Goal: Task Accomplishment & Management: Complete application form

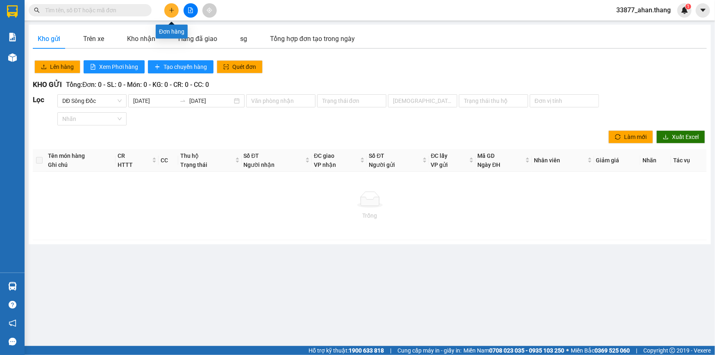
click at [169, 10] on icon "plus" at bounding box center [172, 10] width 6 height 6
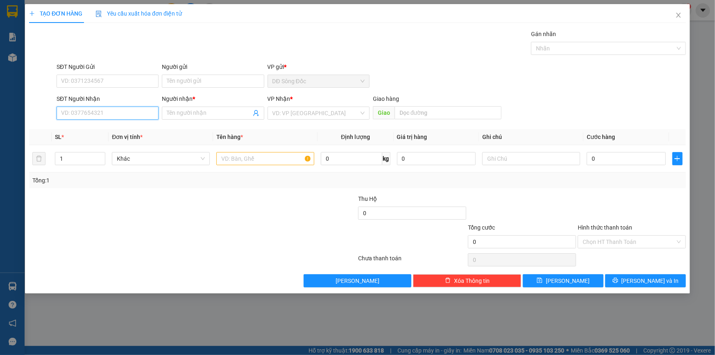
click at [87, 111] on input "SĐT Người Nhận" at bounding box center [108, 113] width 102 height 13
click at [123, 127] on div "0933398315 - MINH TAN" at bounding box center [107, 129] width 92 height 9
type input "0933398315"
type input "[PERSON_NAME]"
type input "0933398315"
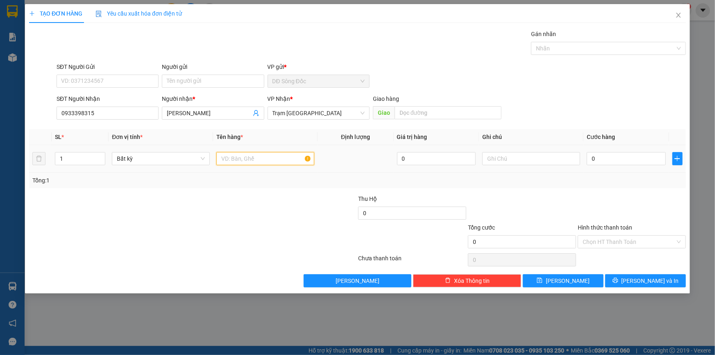
click at [254, 156] on input "text" at bounding box center [265, 158] width 98 height 13
type input "1 CUC DEN"
click at [644, 158] on input "0" at bounding box center [626, 158] width 79 height 13
type input "4"
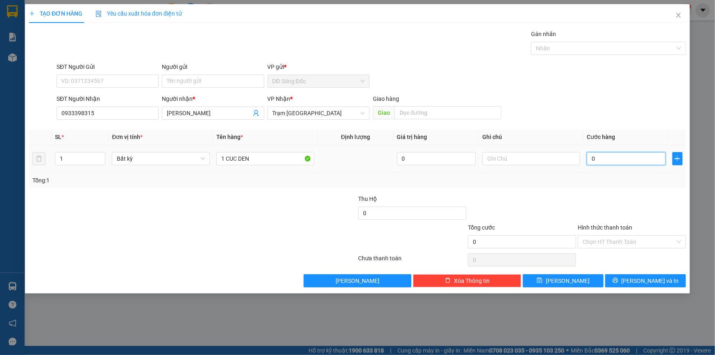
type input "4"
type input "40"
type input "40.000"
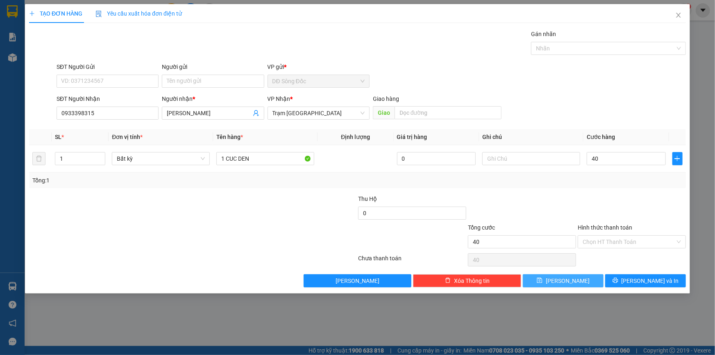
type input "40.000"
click at [585, 280] on button "[PERSON_NAME]" at bounding box center [563, 280] width 81 height 13
type input "0"
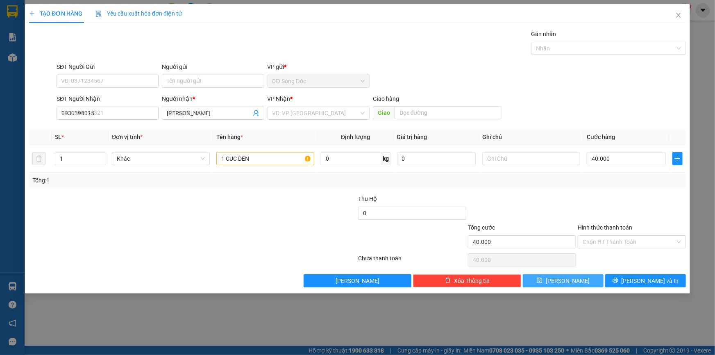
type input "0"
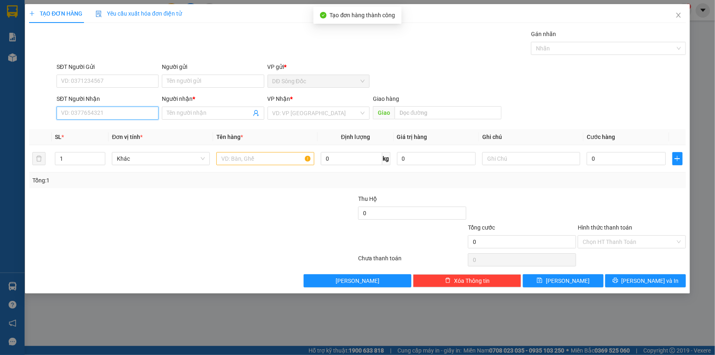
click at [82, 113] on input "SĐT Người Nhận" at bounding box center [108, 113] width 102 height 13
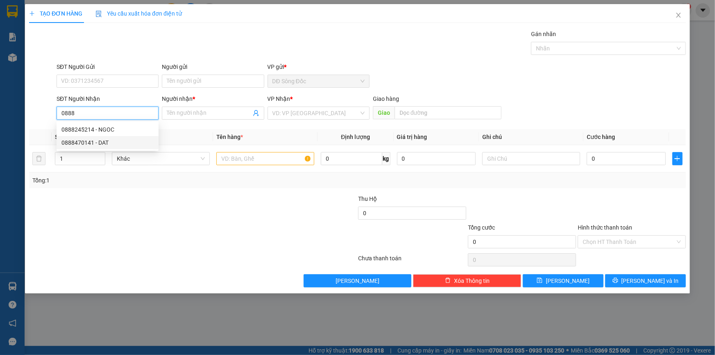
click at [95, 142] on div "0888470141 - DAT" at bounding box center [107, 142] width 92 height 9
type input "0888470141"
type input "DAT"
type input "TAN THOI HIEP"
type input "0888470141"
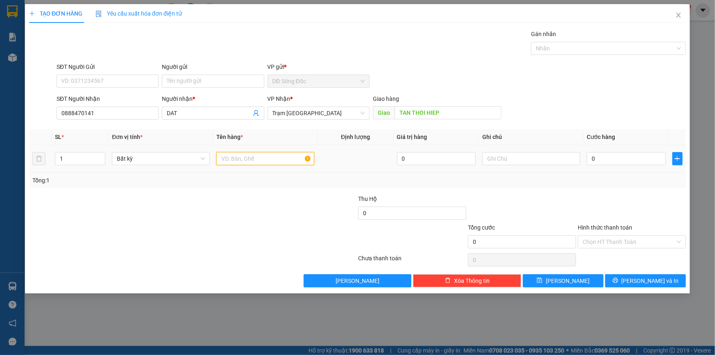
click at [238, 155] on input "text" at bounding box center [265, 158] width 98 height 13
type input "1TH"
click at [609, 156] on input "0" at bounding box center [626, 158] width 79 height 13
type input "5"
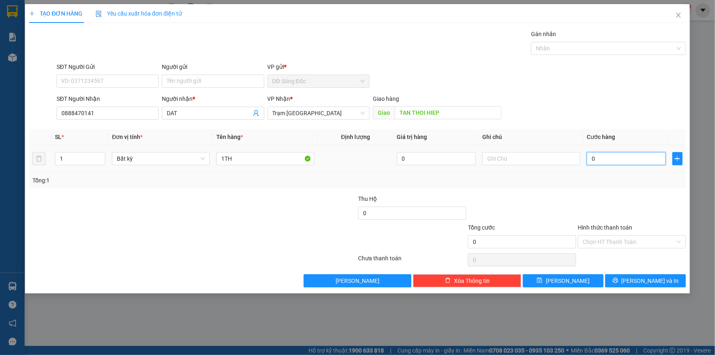
type input "5"
type input "50"
type input "50.000"
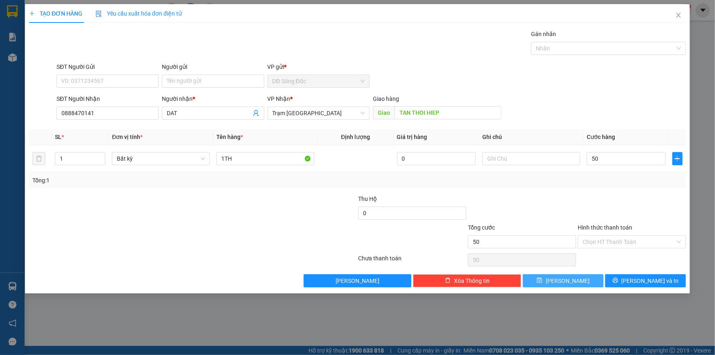
type input "50.000"
click at [589, 279] on button "[PERSON_NAME]" at bounding box center [563, 280] width 81 height 13
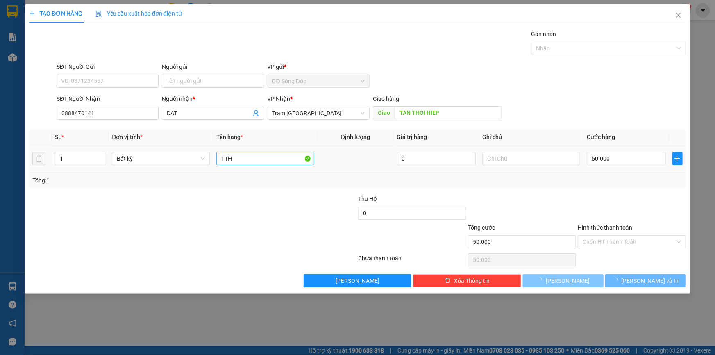
type input "0"
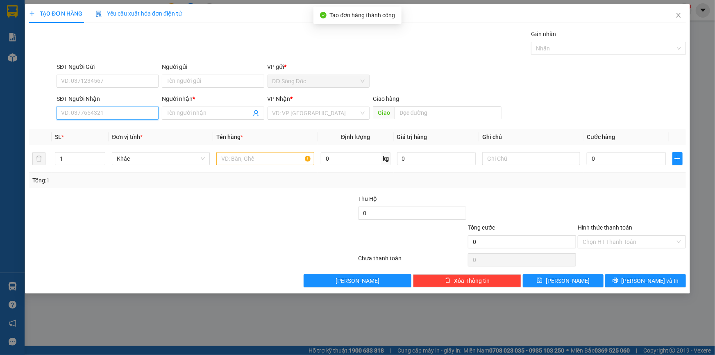
click at [104, 115] on input "SĐT Người Nhận" at bounding box center [108, 113] width 102 height 13
type input "0949486784"
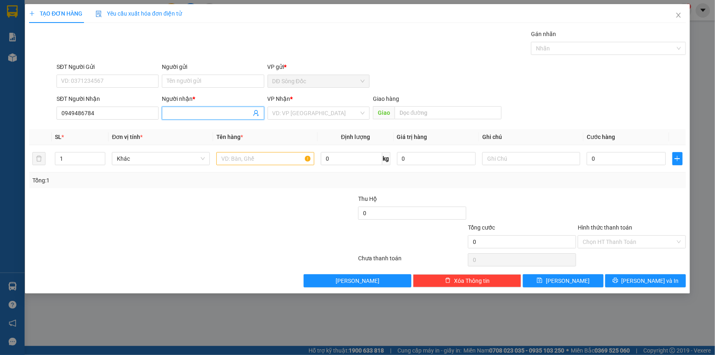
click at [197, 115] on input "Người nhận *" at bounding box center [209, 113] width 84 height 9
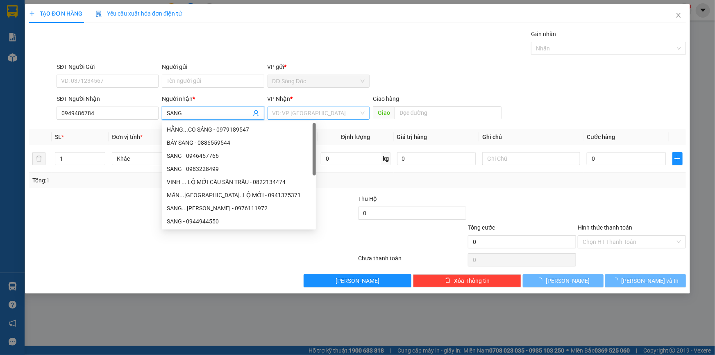
type input "SANG"
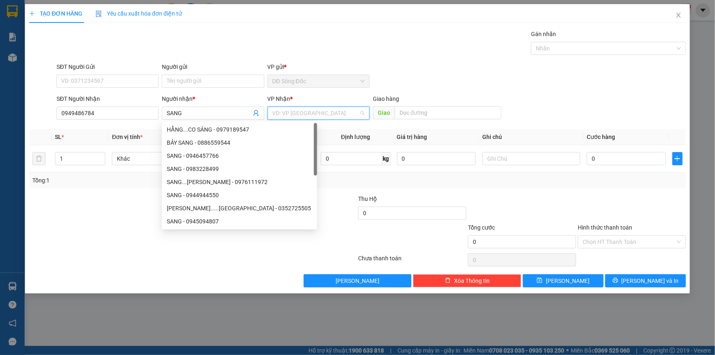
click at [298, 113] on input "search" at bounding box center [315, 113] width 86 height 12
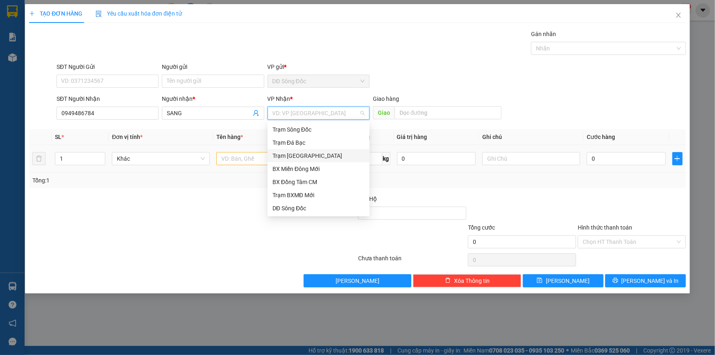
drag, startPoint x: 287, startPoint y: 156, endPoint x: 267, endPoint y: 153, distance: 20.2
click at [286, 156] on div "Trạm [GEOGRAPHIC_DATA]" at bounding box center [318, 155] width 92 height 9
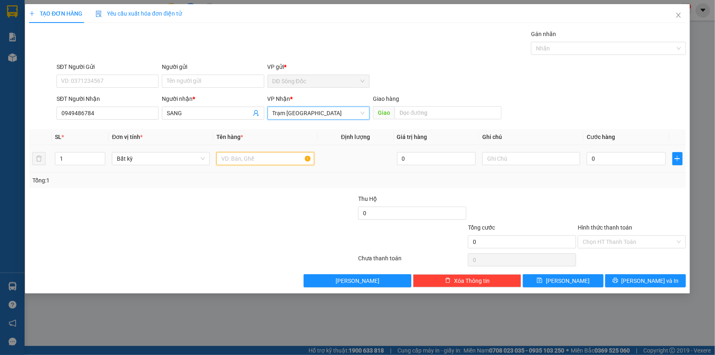
click at [234, 160] on input "text" at bounding box center [265, 158] width 98 height 13
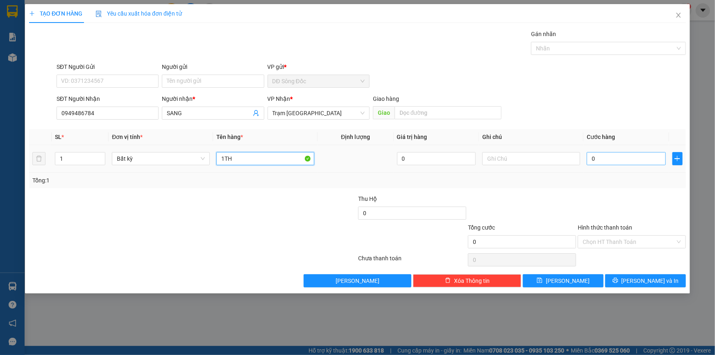
type input "1TH"
click at [604, 157] on input "0" at bounding box center [626, 158] width 79 height 13
type input "5"
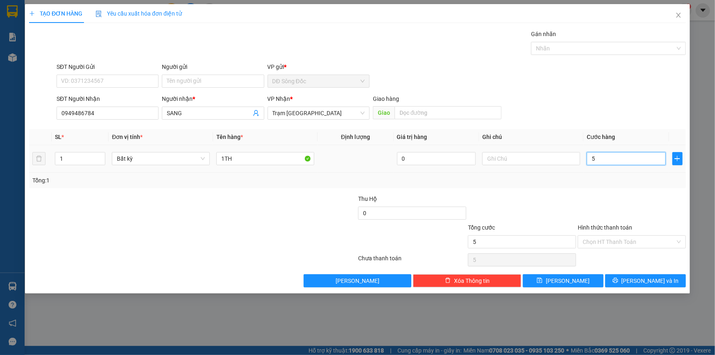
type input "50"
type input "50.000"
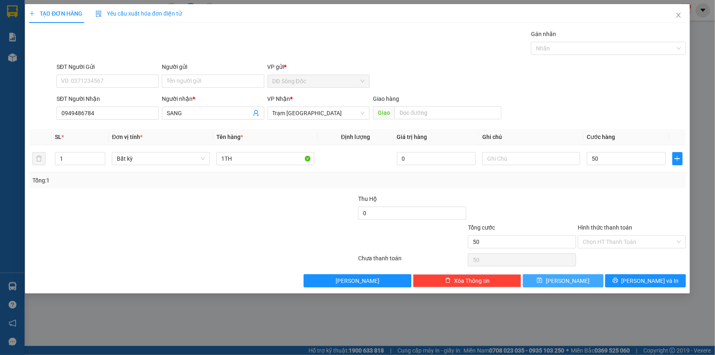
type input "50.000"
click at [588, 281] on button "[PERSON_NAME]" at bounding box center [563, 280] width 81 height 13
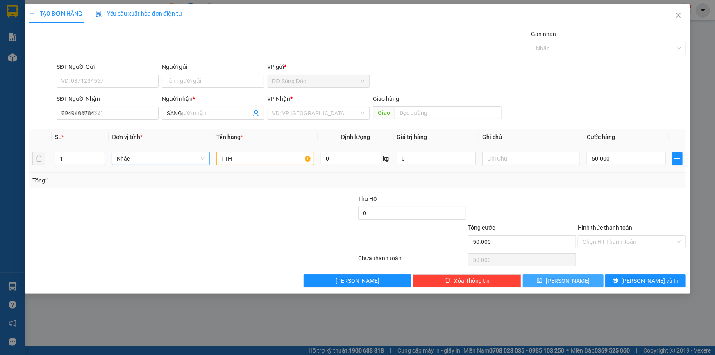
type input "0"
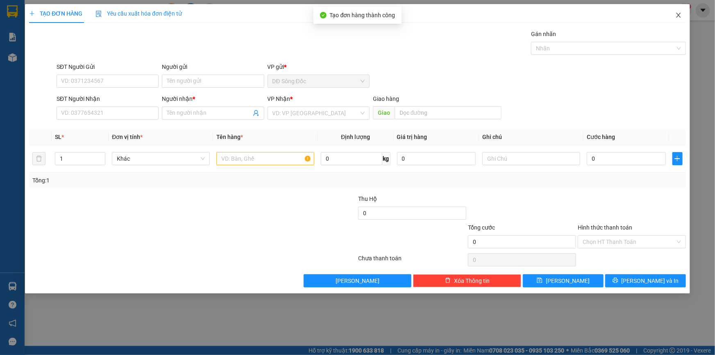
drag, startPoint x: 676, startPoint y: 14, endPoint x: 539, endPoint y: 2, distance: 138.2
click at [674, 12] on span "Close" at bounding box center [678, 15] width 23 height 23
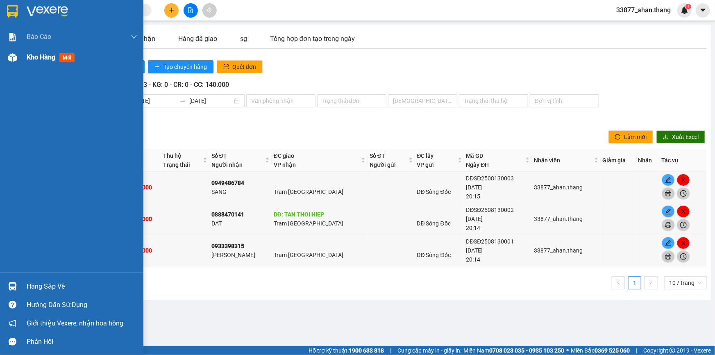
click at [31, 56] on span "Kho hàng" at bounding box center [41, 57] width 29 height 8
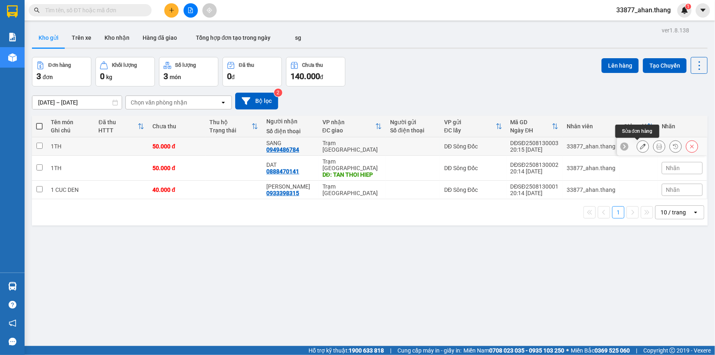
click at [640, 147] on icon at bounding box center [643, 146] width 6 height 6
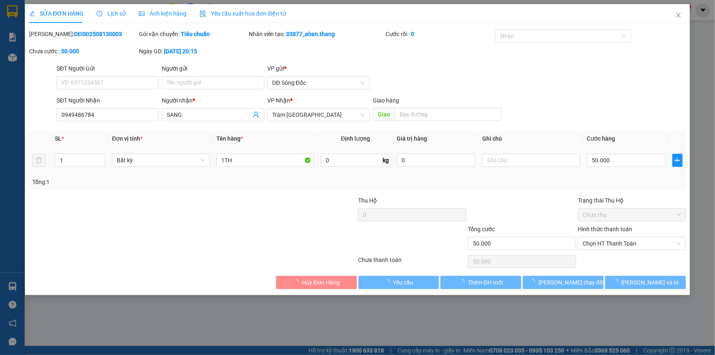
type input "0949486784"
type input "SANG"
type input "50.000"
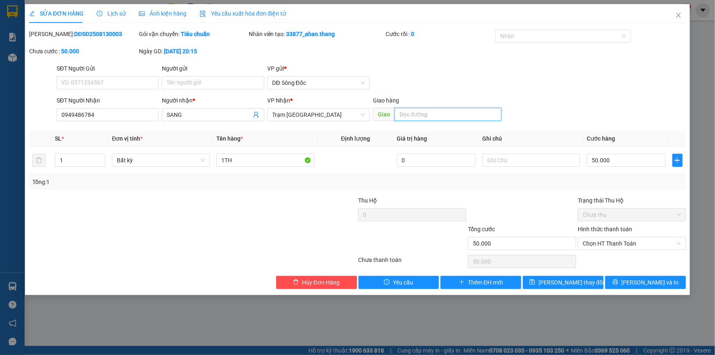
click at [411, 112] on input "text" at bounding box center [448, 114] width 107 height 13
type input "4 GA"
click at [561, 283] on span "[PERSON_NAME] thay đổi" at bounding box center [571, 282] width 66 height 9
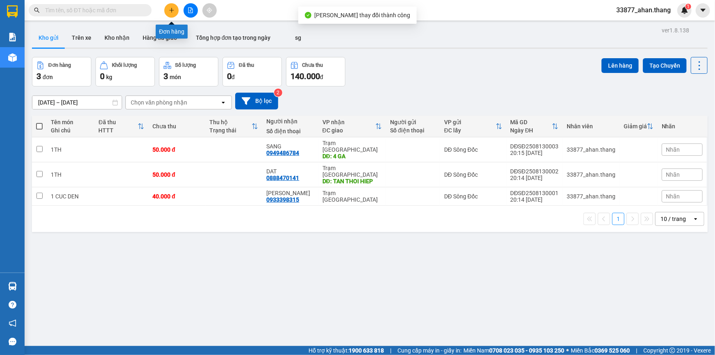
click at [172, 10] on icon "plus" at bounding box center [171, 10] width 5 height 0
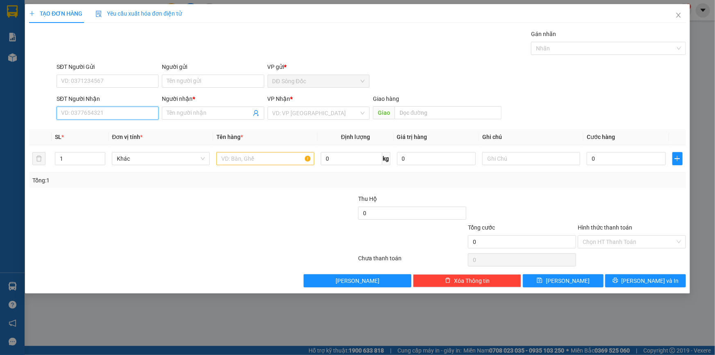
click at [101, 109] on input "SĐT Người Nhận" at bounding box center [108, 113] width 102 height 13
click at [73, 110] on input "0949736" at bounding box center [108, 113] width 102 height 13
click at [70, 113] on input "0949736" at bounding box center [108, 113] width 102 height 13
click at [73, 111] on input "0949736" at bounding box center [108, 113] width 102 height 13
click at [103, 109] on input "0904736" at bounding box center [108, 113] width 102 height 13
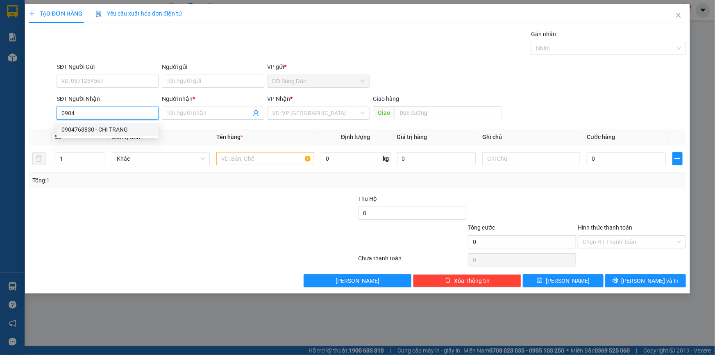
click at [96, 129] on div "0904763830 - CHI TRANG" at bounding box center [107, 129] width 92 height 9
type input "0904763830"
type input "CHI TRANG"
type input "TAN THOI HIEP"
type input "0904763830"
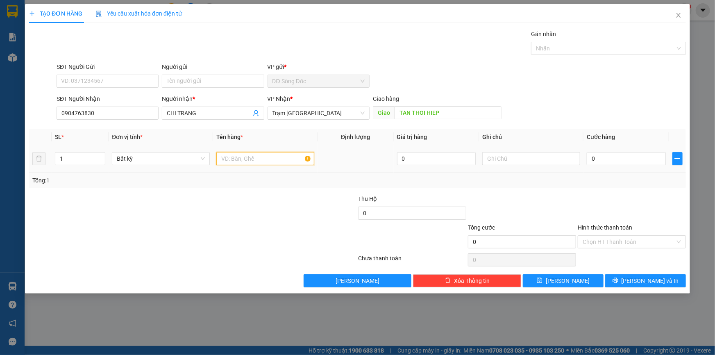
click at [277, 161] on input "text" at bounding box center [265, 158] width 98 height 13
type input "2 BAO"
click at [651, 156] on input "0" at bounding box center [626, 158] width 79 height 13
type input "1"
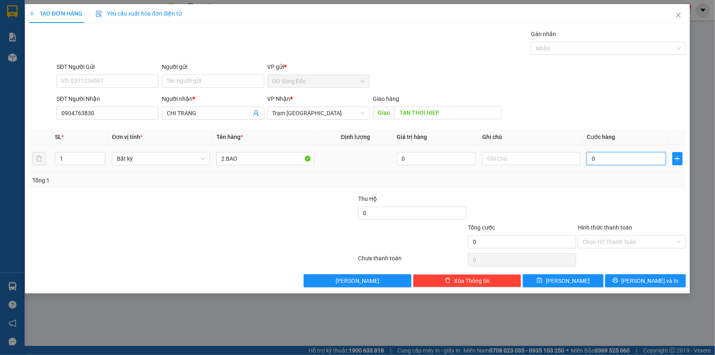
type input "1"
type input "16"
type input "160"
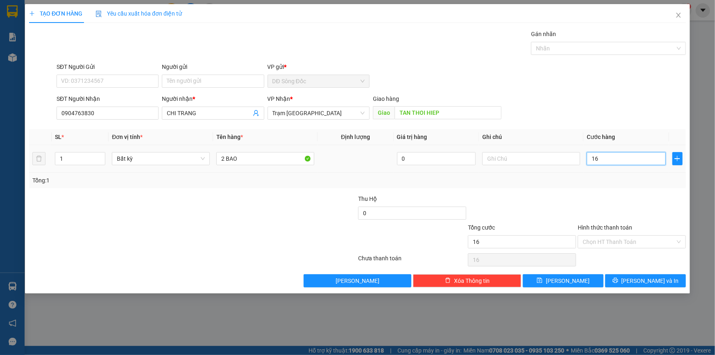
type input "160"
type input "160.000"
click at [613, 240] on input "Hình thức thanh toán" at bounding box center [629, 242] width 93 height 12
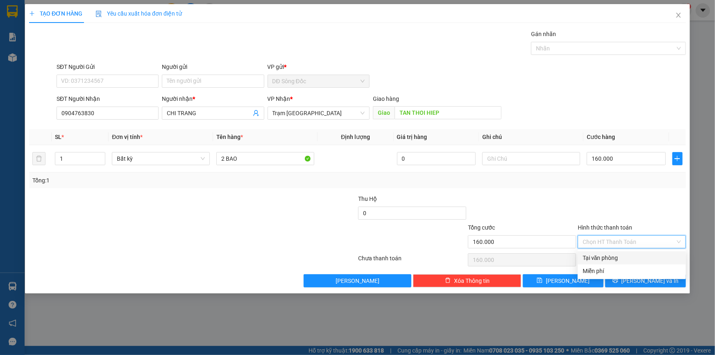
click at [615, 256] on div "Tại văn phòng" at bounding box center [632, 257] width 98 height 9
type input "0"
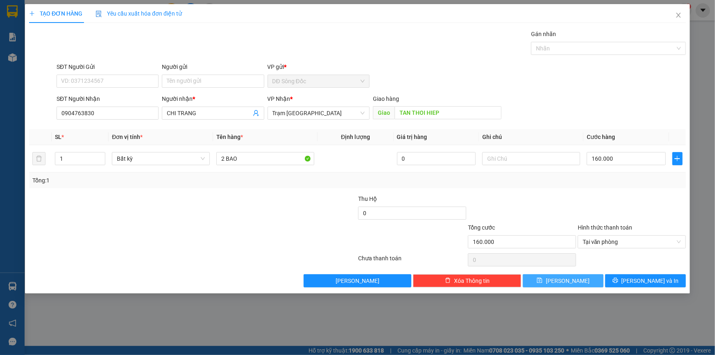
click at [576, 280] on button "[PERSON_NAME]" at bounding box center [563, 280] width 81 height 13
type input "0"
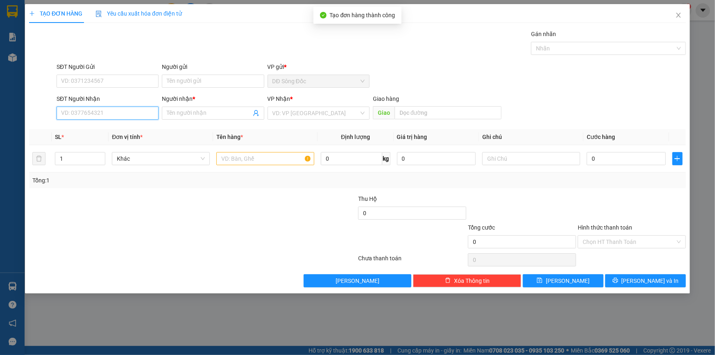
click at [101, 107] on input "SĐT Người Nhận" at bounding box center [108, 113] width 102 height 13
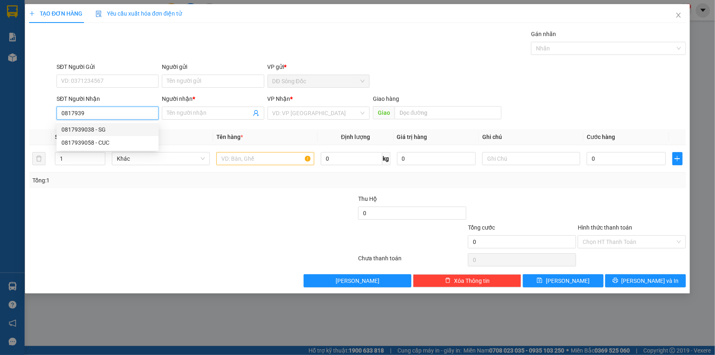
click at [99, 129] on div "0817939038 - SG" at bounding box center [107, 129] width 92 height 9
type input "0817939038"
type input "SG"
type input "0817939038"
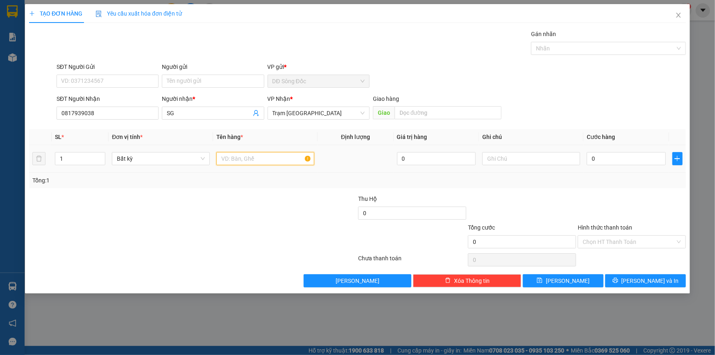
click at [256, 155] on input "text" at bounding box center [265, 158] width 98 height 13
type input "1TH"
click at [657, 157] on input "0" at bounding box center [626, 158] width 79 height 13
type input "5"
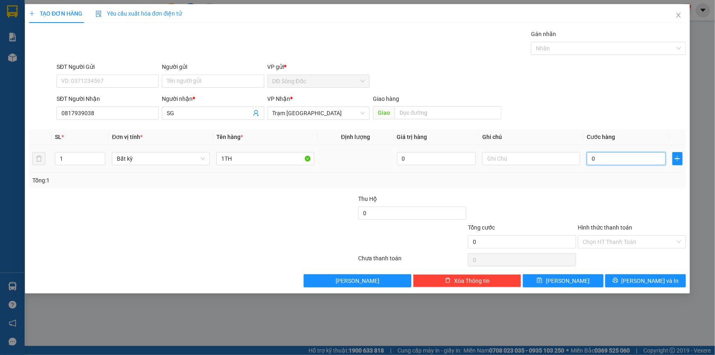
type input "5"
type input "50"
type input "50.000"
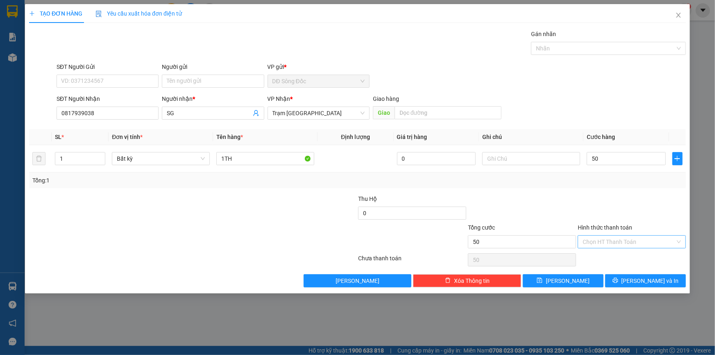
type input "50.000"
click at [616, 242] on input "Hình thức thanh toán" at bounding box center [629, 242] width 93 height 12
click at [615, 253] on div "Tại văn phòng" at bounding box center [632, 257] width 98 height 9
type input "0"
click at [572, 279] on span "[PERSON_NAME]" at bounding box center [568, 280] width 44 height 9
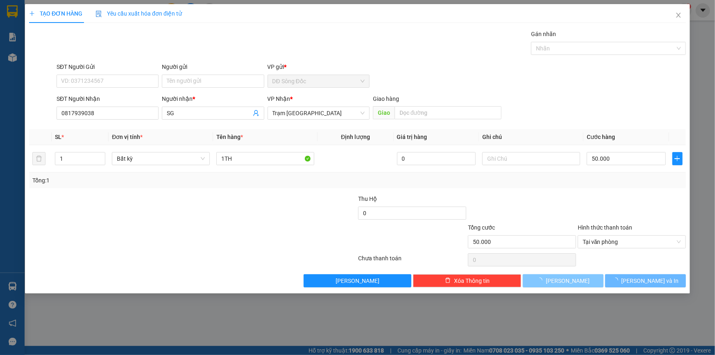
type input "0"
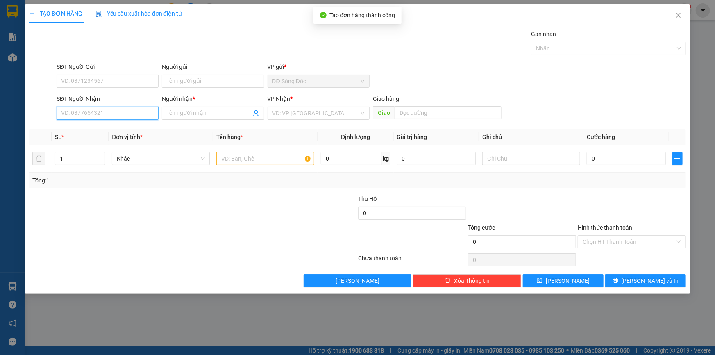
click at [130, 108] on input "SĐT Người Nhận" at bounding box center [108, 113] width 102 height 13
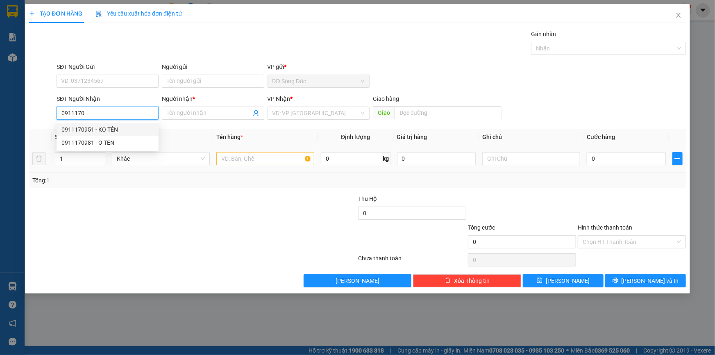
drag, startPoint x: 92, startPoint y: 128, endPoint x: 148, endPoint y: 145, distance: 58.8
click at [92, 129] on div "0911170951 - KO TÊN" at bounding box center [107, 129] width 92 height 9
type input "0911170951"
type input "KO TÊN"
type input "HUONG LAN"
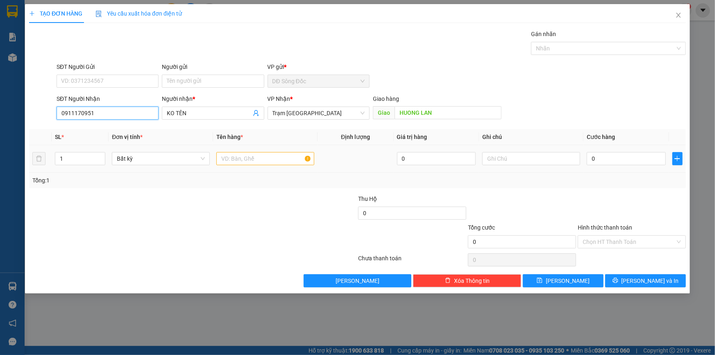
type input "0911170951"
click at [271, 159] on input "text" at bounding box center [265, 158] width 98 height 13
type input "1TH"
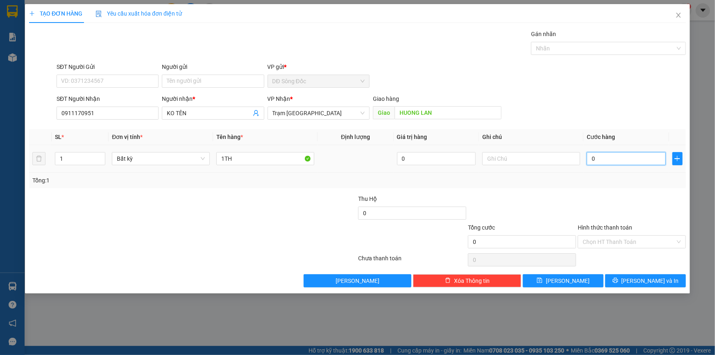
click at [622, 161] on input "0" at bounding box center [626, 158] width 79 height 13
type input "1"
type input "13"
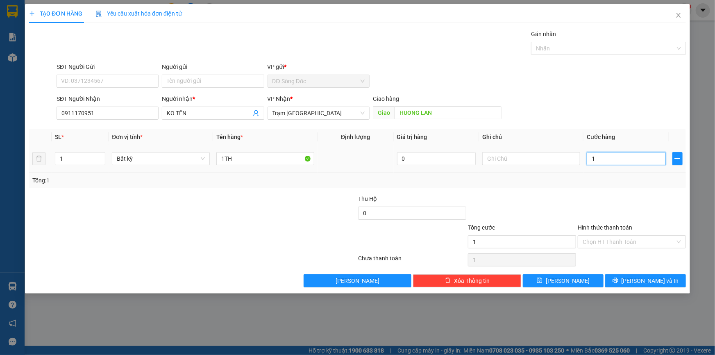
type input "13"
type input "130"
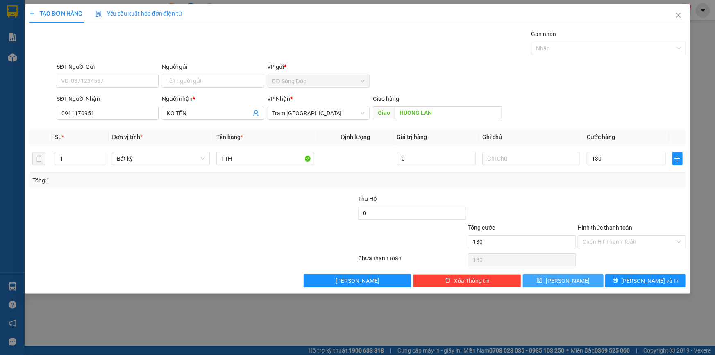
type input "130.000"
click at [569, 279] on span "[PERSON_NAME]" at bounding box center [568, 280] width 44 height 9
type input "0"
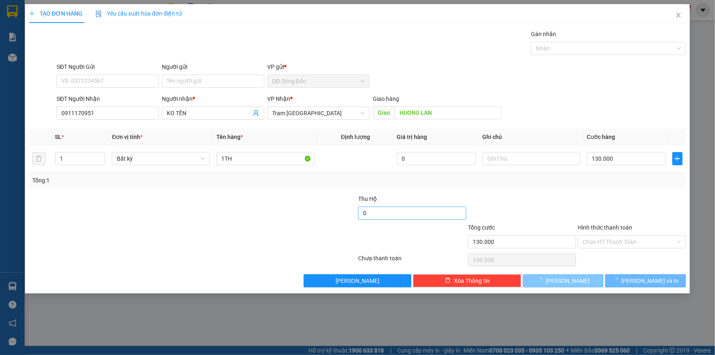
type input "0"
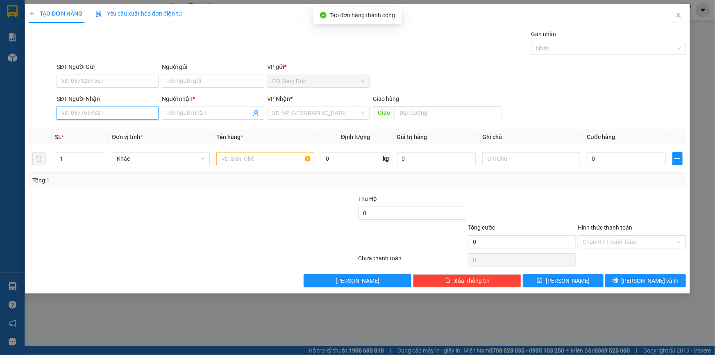
click at [70, 113] on input "SĐT Người Nhận" at bounding box center [108, 113] width 102 height 13
click at [98, 127] on div "0939661665 - A DE" at bounding box center [107, 129] width 92 height 9
type input "0939661665"
type input "A DE"
type input "TAN THOI HIEP"
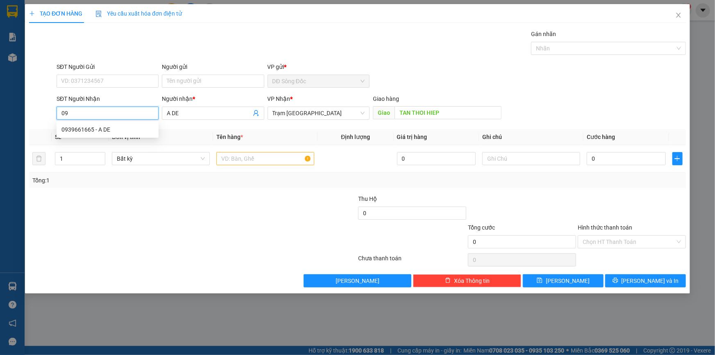
type input "0"
click at [106, 129] on div "0948972602 - TRONG(0901464602)" at bounding box center [110, 129] width 98 height 9
type input "0948972602"
type input "TRONG(0901464602)"
type input "0948972602"
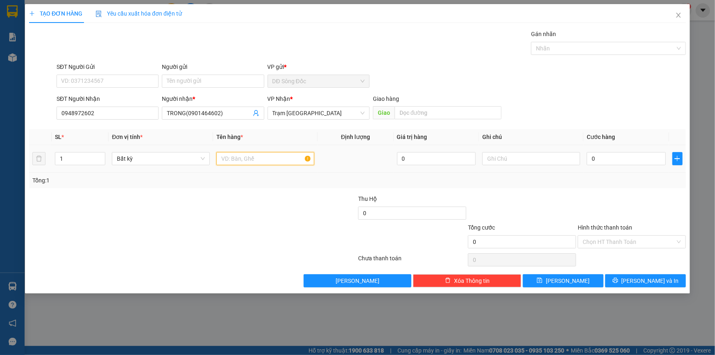
click at [285, 158] on input "text" at bounding box center [265, 158] width 98 height 13
type input "1BAO"
click at [633, 157] on input "0" at bounding box center [626, 158] width 79 height 13
type input "1"
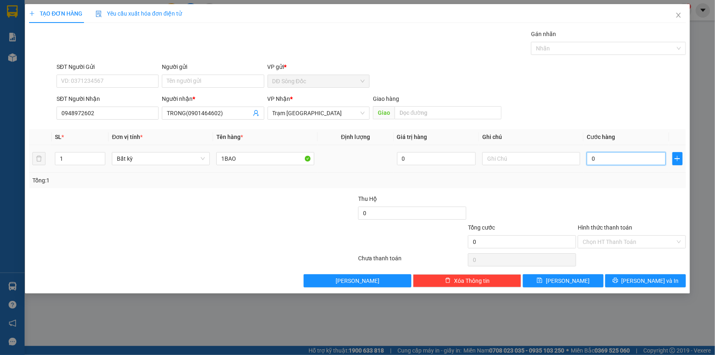
type input "1"
type input "10"
type input "100"
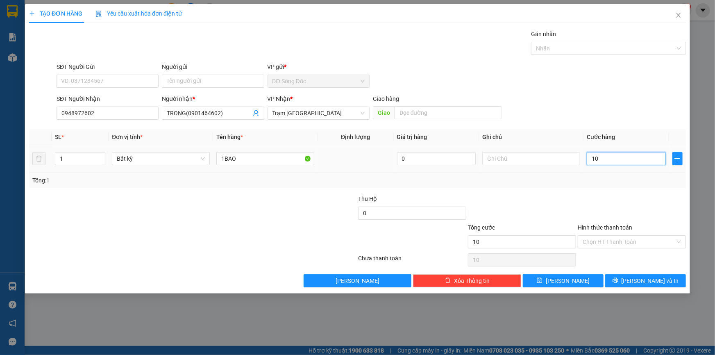
type input "100"
type input "100.000"
click at [635, 241] on input "Hình thức thanh toán" at bounding box center [629, 242] width 93 height 12
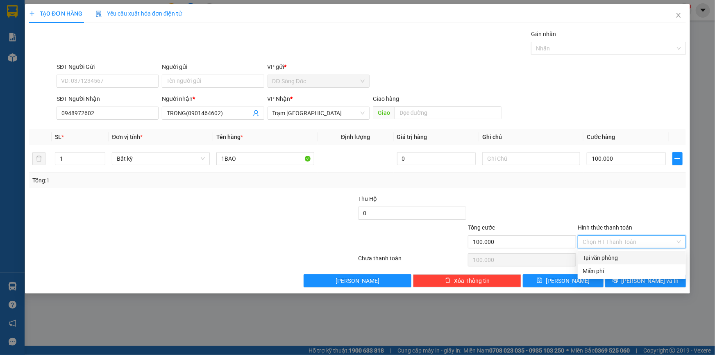
click at [631, 256] on div "Tại văn phòng" at bounding box center [632, 257] width 98 height 9
type input "0"
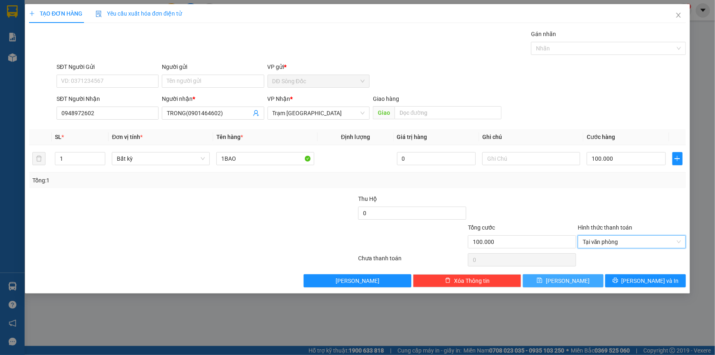
click at [580, 279] on button "[PERSON_NAME]" at bounding box center [563, 280] width 81 height 13
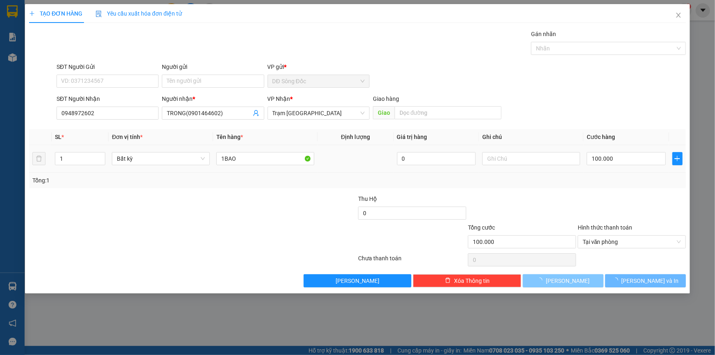
type input "0"
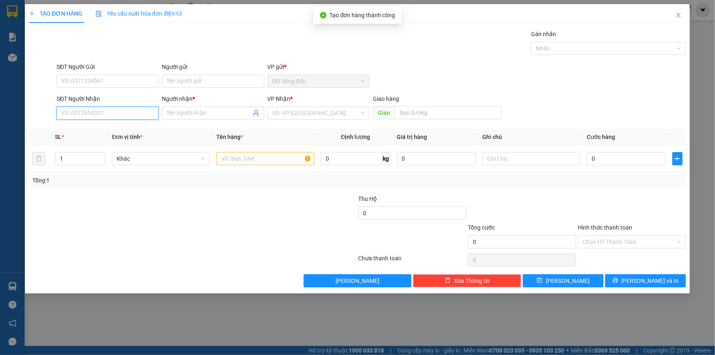
click at [113, 115] on input "SĐT Người Nhận" at bounding box center [108, 113] width 102 height 13
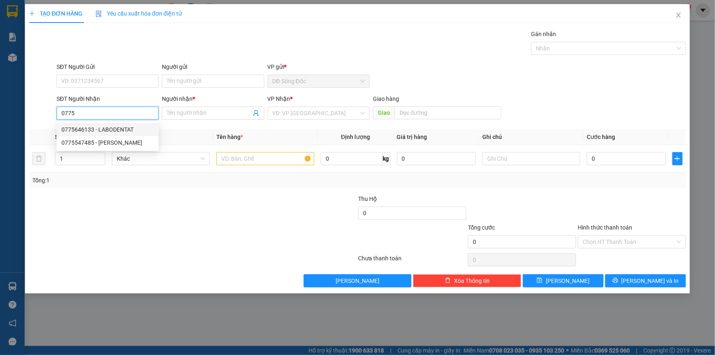
click at [95, 124] on div "0775646133 - LABODENTAT" at bounding box center [108, 129] width 102 height 13
type input "0775646133"
type input "LABODENTAT"
type input "0775646133"
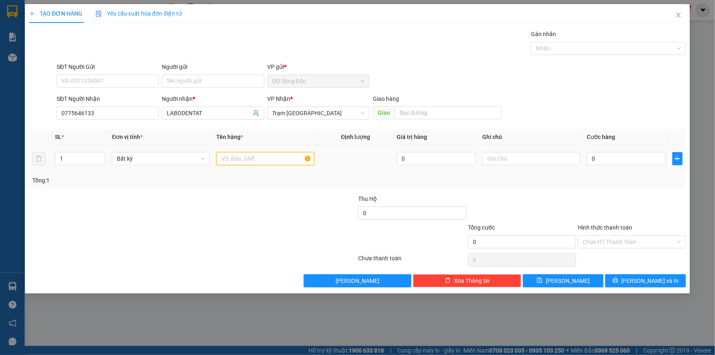
click at [251, 158] on input "text" at bounding box center [265, 158] width 98 height 13
type input "1 HOP"
click at [644, 158] on input "0" at bounding box center [626, 158] width 79 height 13
type input "4"
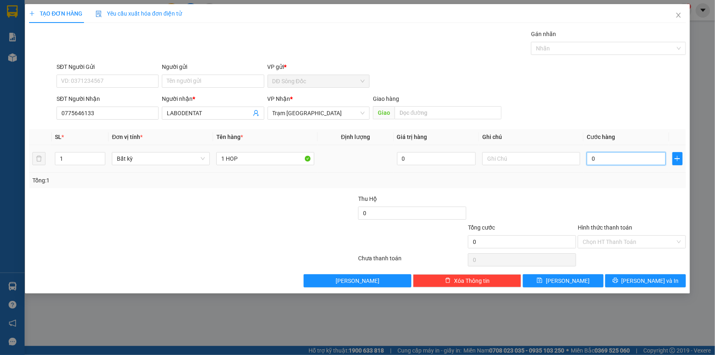
type input "4"
type input "40"
type input "40.000"
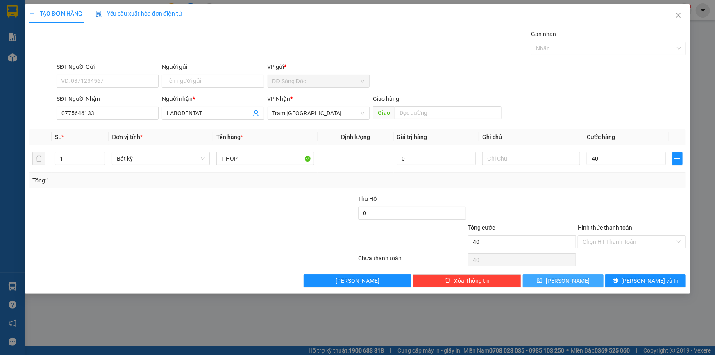
type input "40.000"
drag, startPoint x: 587, startPoint y: 279, endPoint x: 540, endPoint y: 262, distance: 49.9
click at [586, 278] on button "[PERSON_NAME]" at bounding box center [563, 280] width 81 height 13
type input "0"
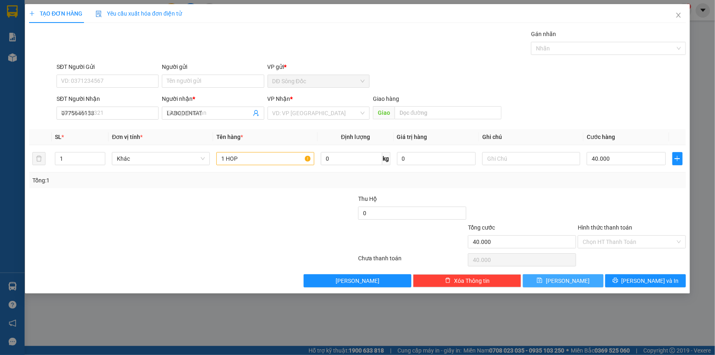
type input "0"
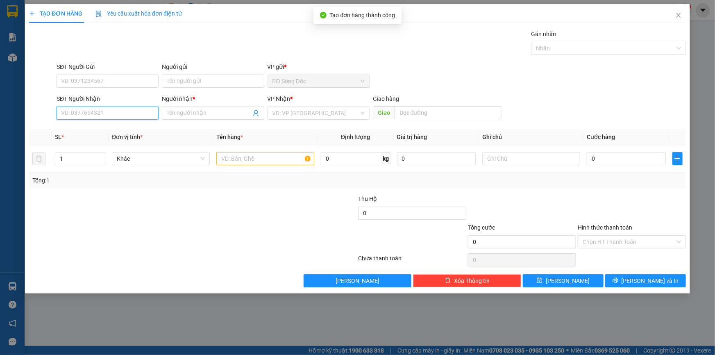
click at [134, 115] on input "SĐT Người Nhận" at bounding box center [108, 113] width 102 height 13
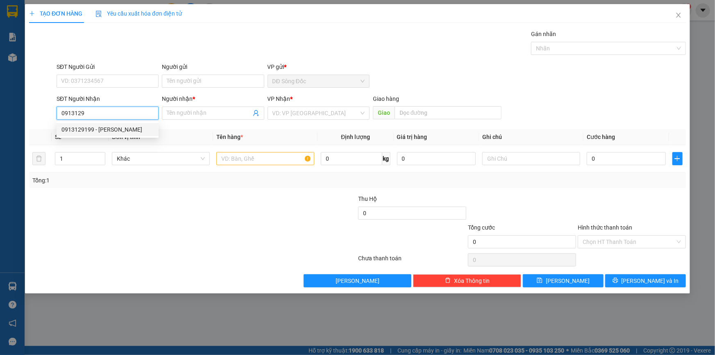
click at [100, 130] on div "0913129199 - [PERSON_NAME]" at bounding box center [107, 129] width 92 height 9
type input "0913129199"
type input "LAB [PERSON_NAME]"
type input "0913129199"
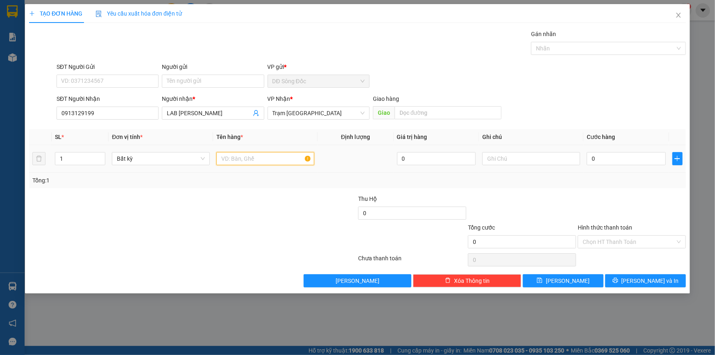
click at [252, 154] on input "text" at bounding box center [265, 158] width 98 height 13
type input "1 HOP"
click at [640, 161] on input "0" at bounding box center [626, 158] width 79 height 13
type input "3"
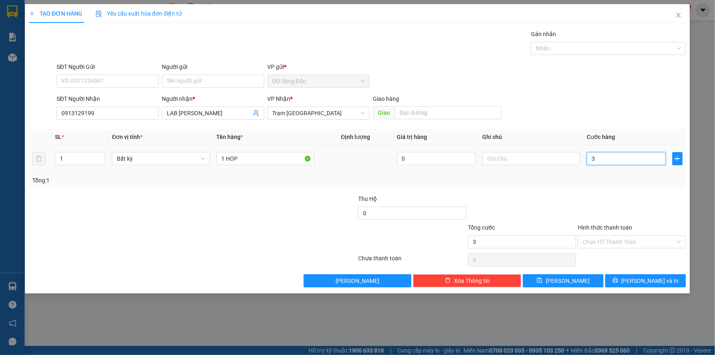
type input "3"
type input "30"
type input "30.000"
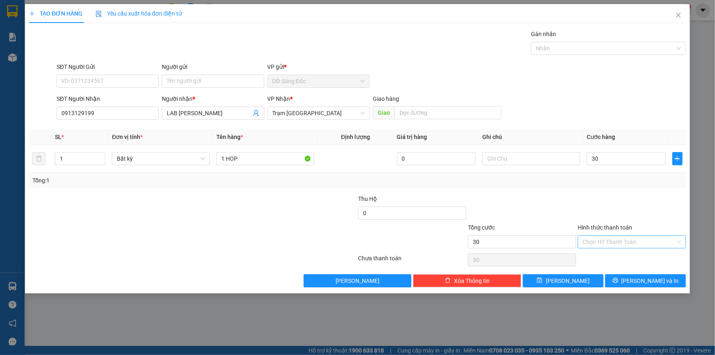
type input "30.000"
click at [610, 238] on input "Hình thức thanh toán" at bounding box center [629, 242] width 93 height 12
click at [609, 258] on div "Tại văn phòng" at bounding box center [632, 257] width 98 height 9
type input "0"
click at [589, 279] on button "[PERSON_NAME]" at bounding box center [563, 280] width 81 height 13
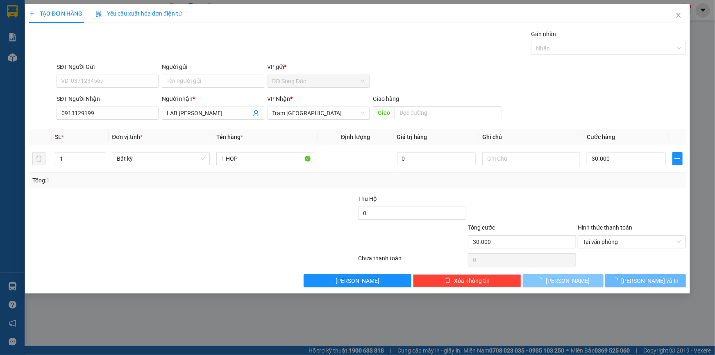
type input "0"
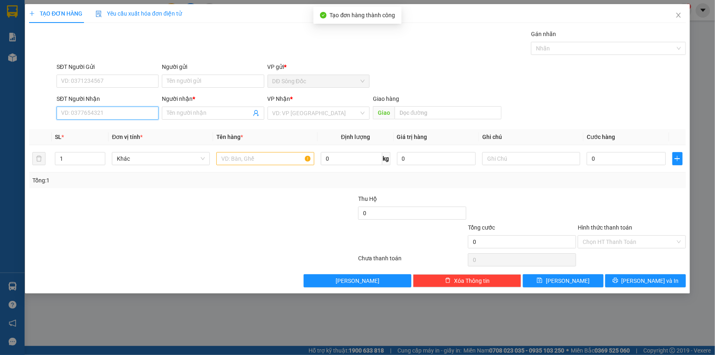
click at [129, 117] on input "SĐT Người Nhận" at bounding box center [108, 113] width 102 height 13
click at [125, 126] on div "0936864347 - QUYNH" at bounding box center [107, 129] width 92 height 9
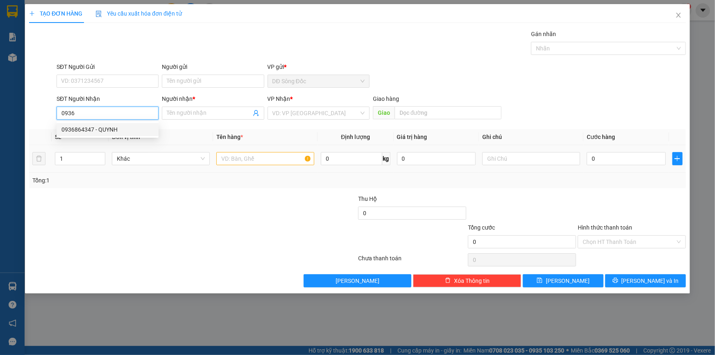
type input "0936864347"
type input "QUYNH"
type input "0936864347"
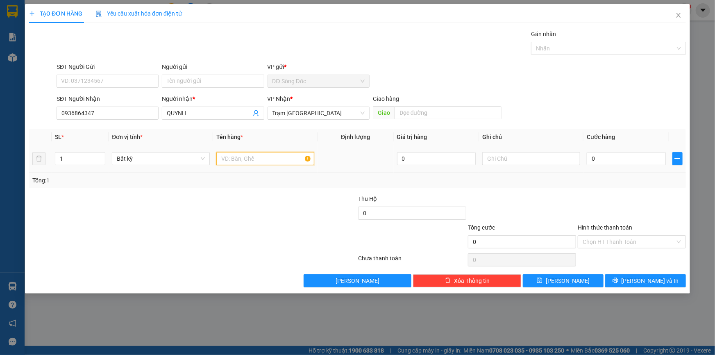
click at [284, 160] on input "text" at bounding box center [265, 158] width 98 height 13
type input "1 BAO"
click at [634, 155] on input "0" at bounding box center [626, 158] width 79 height 13
type input "8"
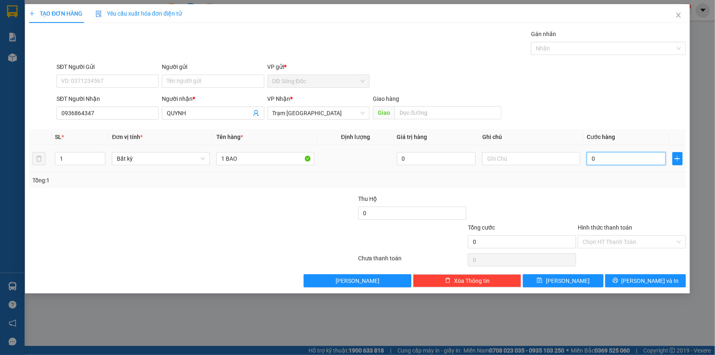
type input "8"
type input "80"
type input "80.000"
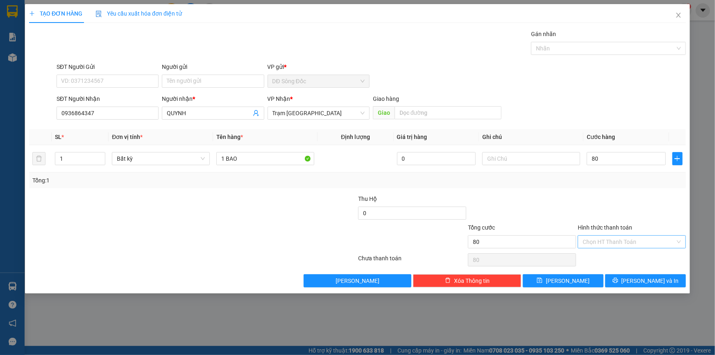
type input "80.000"
click at [627, 238] on input "Hình thức thanh toán" at bounding box center [629, 242] width 93 height 12
click at [623, 253] on div "Tại văn phòng" at bounding box center [632, 257] width 98 height 9
type input "0"
click at [589, 280] on button "[PERSON_NAME]" at bounding box center [563, 280] width 81 height 13
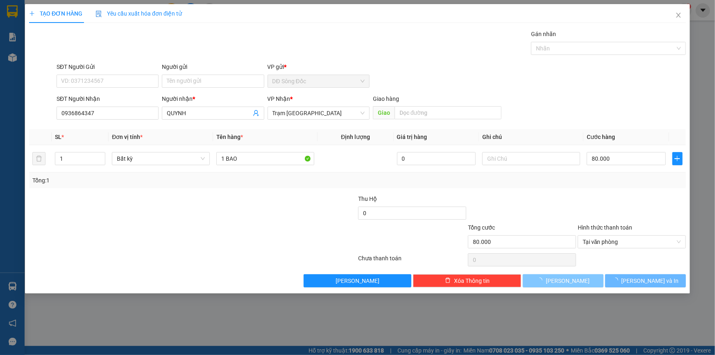
type input "0"
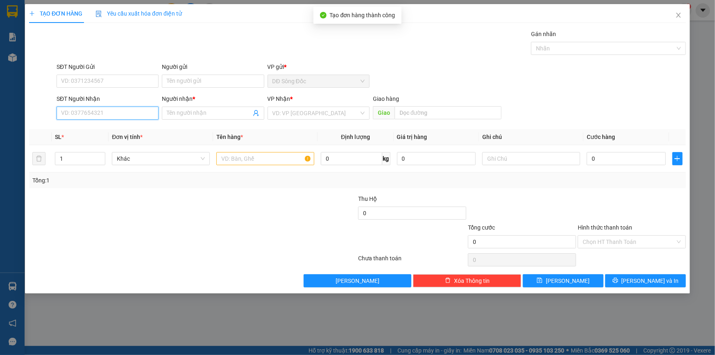
click at [110, 117] on input "SĐT Người Nhận" at bounding box center [108, 113] width 102 height 13
type input "0886766268"
click at [202, 115] on input "Người nhận *" at bounding box center [209, 113] width 84 height 9
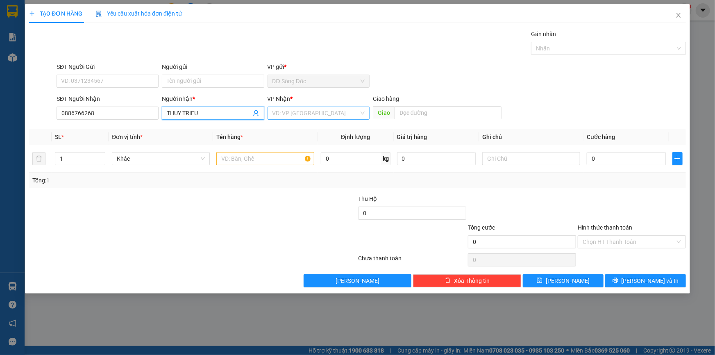
type input "THUY TRIEU"
click at [300, 112] on input "search" at bounding box center [315, 113] width 86 height 12
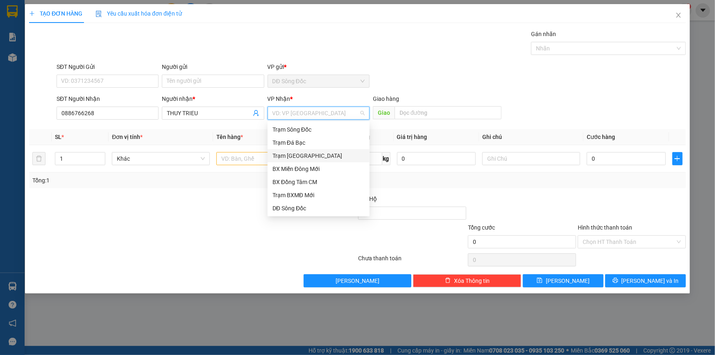
click at [297, 154] on div "Trạm [GEOGRAPHIC_DATA]" at bounding box center [318, 155] width 92 height 9
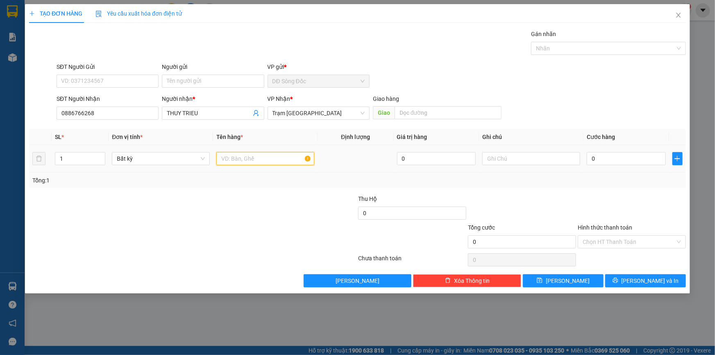
click at [272, 154] on input "text" at bounding box center [265, 158] width 98 height 13
type input "1TH"
click at [617, 159] on input "0" at bounding box center [626, 158] width 79 height 13
type input "5"
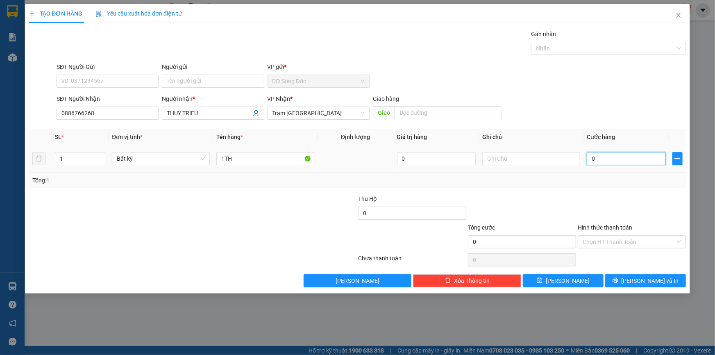
type input "5"
type input "50"
type input "50.000"
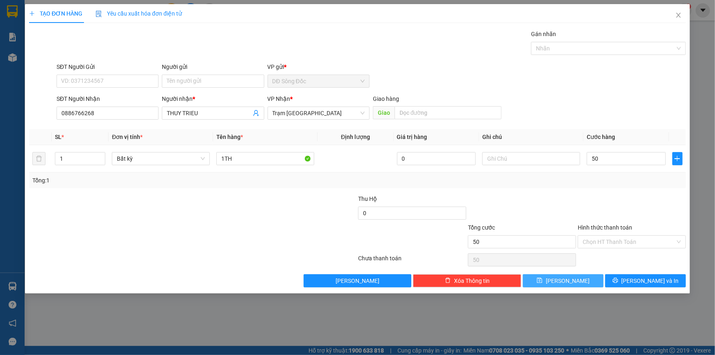
type input "50.000"
click at [583, 281] on button "[PERSON_NAME]" at bounding box center [563, 280] width 81 height 13
type input "0"
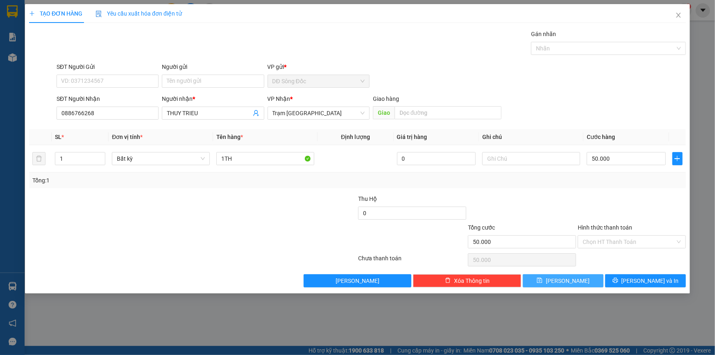
type input "0"
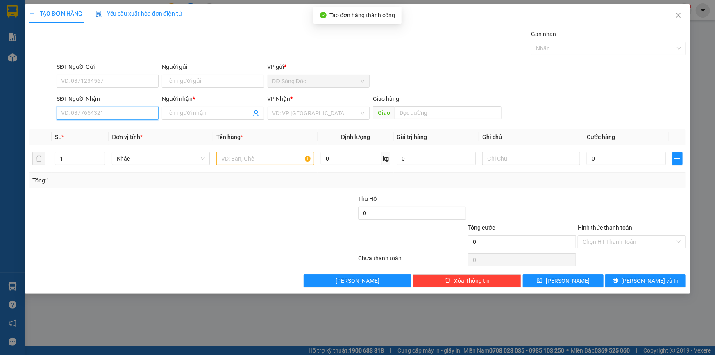
click at [85, 113] on input "SĐT Người Nhận" at bounding box center [108, 113] width 102 height 13
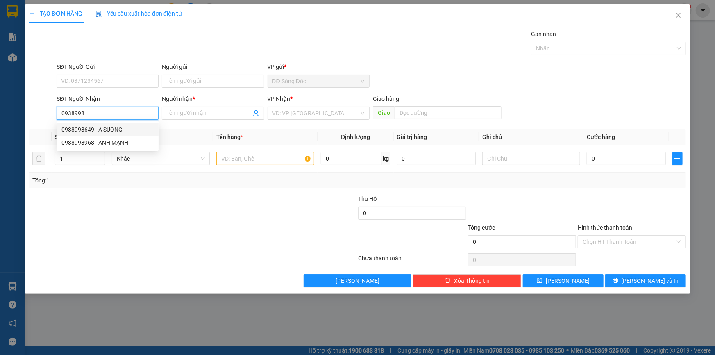
click at [94, 127] on div "0938998649 - A SUONG" at bounding box center [107, 129] width 92 height 9
type input "0938998649"
type input "A SUONG"
type input "0938998649"
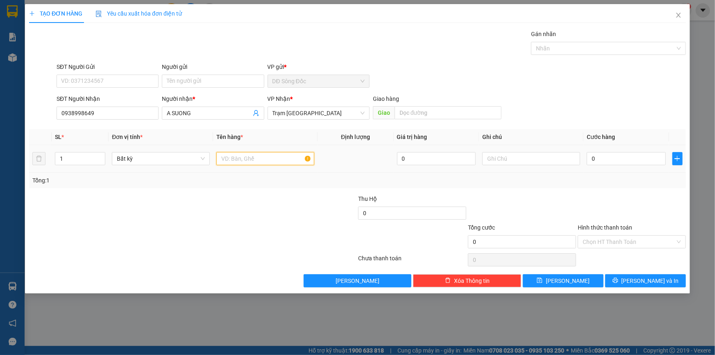
click at [265, 161] on input "text" at bounding box center [265, 158] width 98 height 13
type input "1TH"
click at [617, 154] on input "0" at bounding box center [626, 158] width 79 height 13
type input "5"
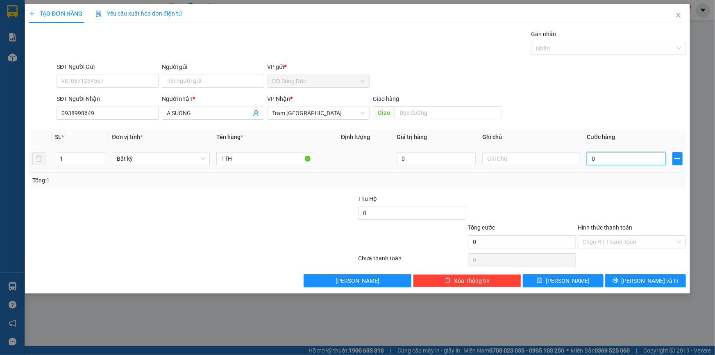
type input "5"
type input "50"
type input "50.000"
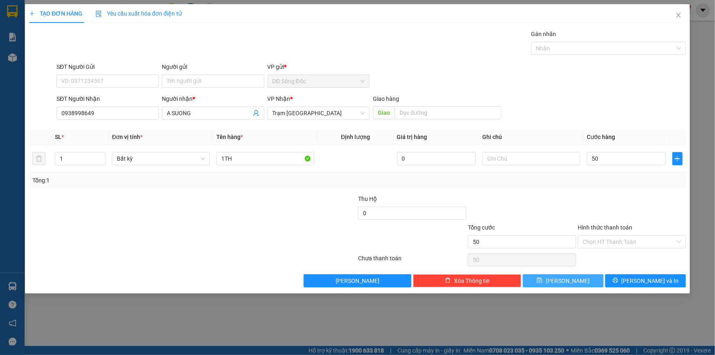
type input "50.000"
click at [588, 283] on button "[PERSON_NAME]" at bounding box center [563, 280] width 81 height 13
type input "0"
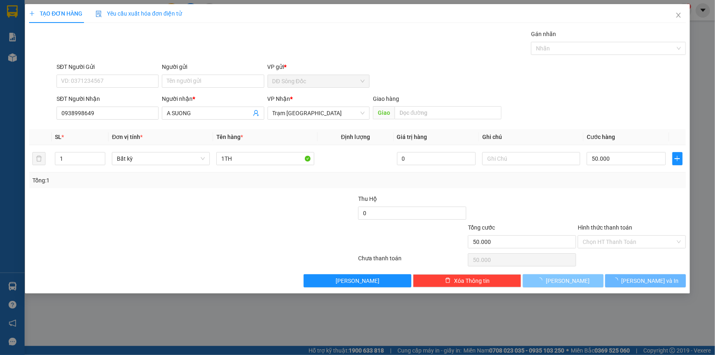
type input "0"
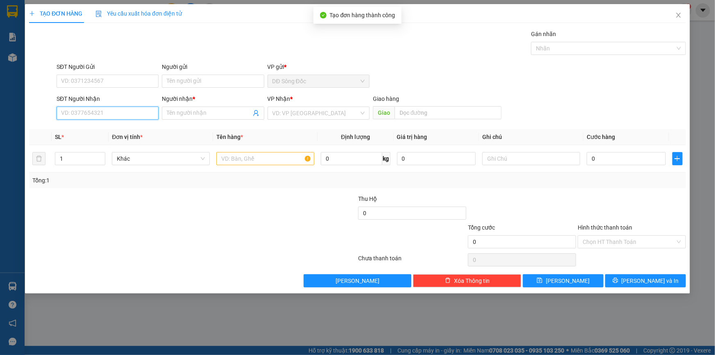
click at [135, 115] on input "SĐT Người Nhận" at bounding box center [108, 113] width 102 height 13
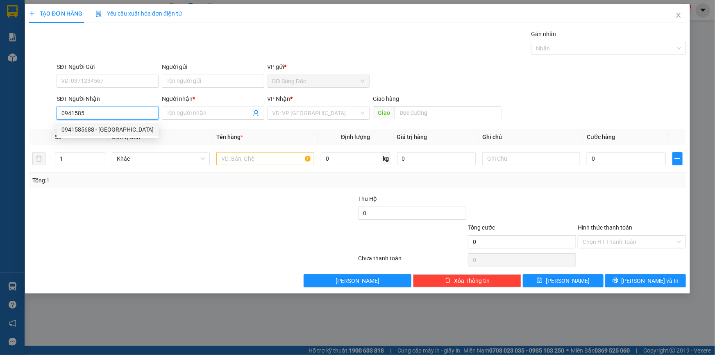
click at [101, 129] on div "0941585688 - [GEOGRAPHIC_DATA]" at bounding box center [107, 129] width 92 height 9
type input "0941585688"
type input "[PERSON_NAME]"
type input "0941585688"
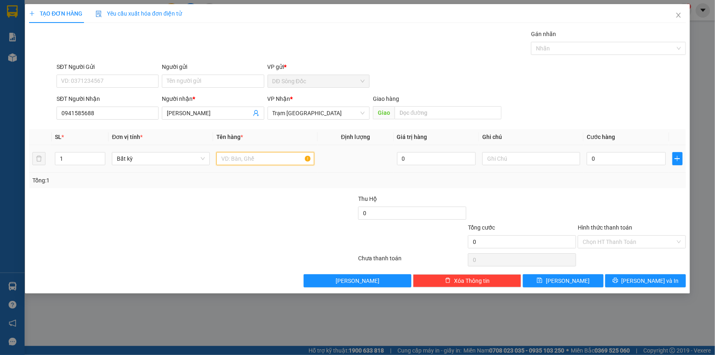
click at [246, 159] on input "text" at bounding box center [265, 158] width 98 height 13
type input "1TH"
click at [642, 161] on input "0" at bounding box center [626, 158] width 79 height 13
type input "5"
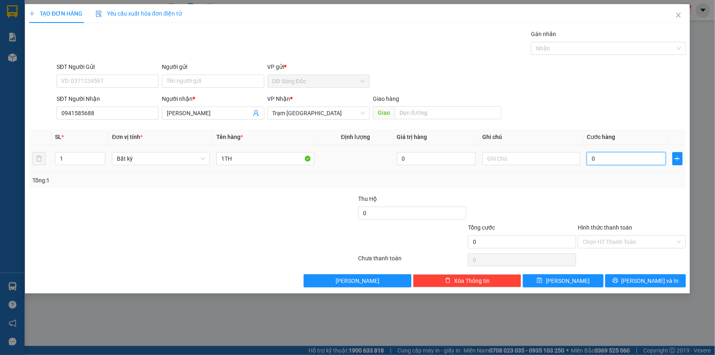
type input "5"
type input "50"
type input "50.000"
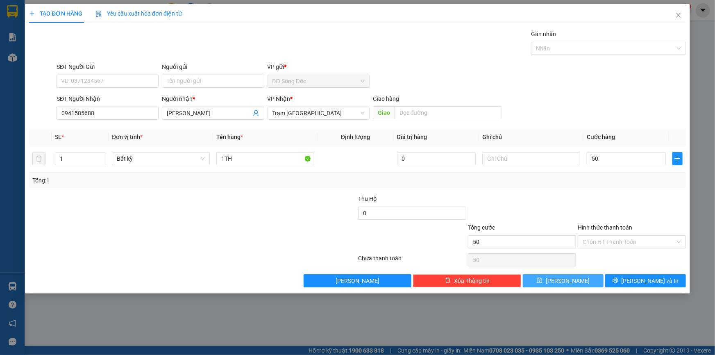
type input "50.000"
drag, startPoint x: 585, startPoint y: 283, endPoint x: 234, endPoint y: 176, distance: 367.8
click at [583, 282] on button "[PERSON_NAME]" at bounding box center [563, 280] width 81 height 13
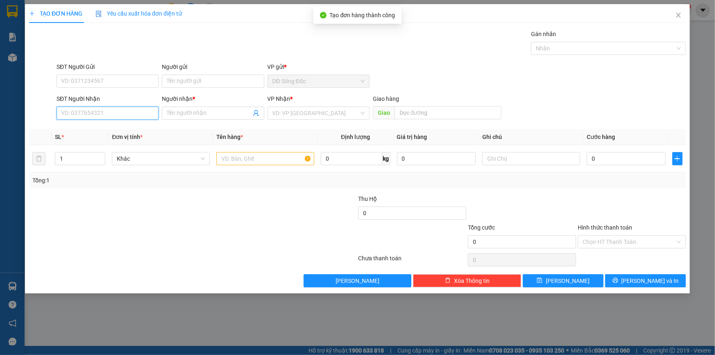
click at [77, 111] on input "SĐT Người Nhận" at bounding box center [108, 113] width 102 height 13
click at [129, 129] on div "0935264295 - A DUC" at bounding box center [107, 129] width 92 height 9
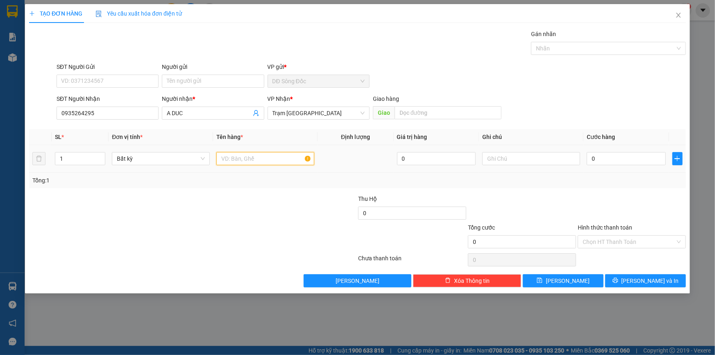
click at [235, 157] on input "text" at bounding box center [265, 158] width 98 height 13
click at [656, 161] on input "0" at bounding box center [626, 158] width 79 height 13
click at [577, 280] on button "[PERSON_NAME]" at bounding box center [563, 280] width 81 height 13
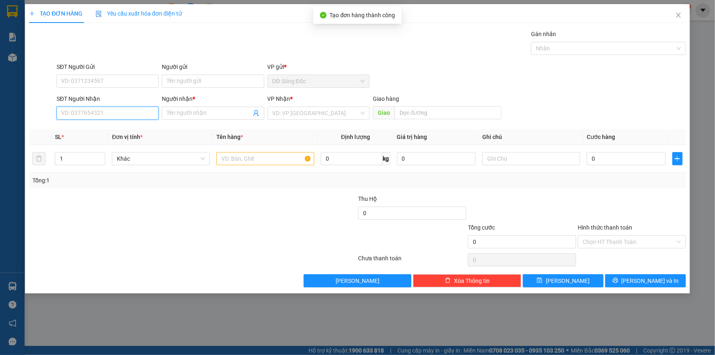
click at [116, 109] on input "SĐT Người Nhận" at bounding box center [108, 113] width 102 height 13
click at [98, 129] on div "0973031630 - SG" at bounding box center [107, 129] width 92 height 9
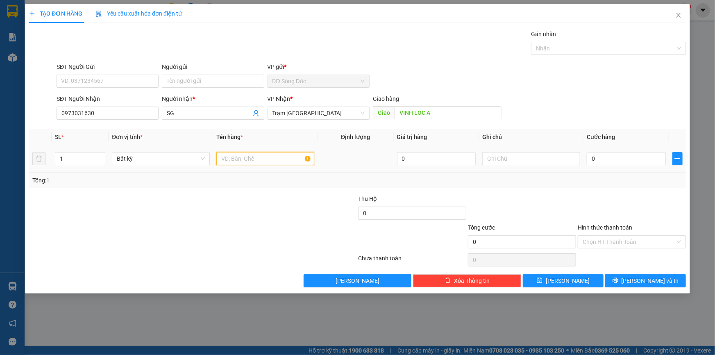
click at [245, 164] on input "text" at bounding box center [265, 158] width 98 height 13
click at [431, 113] on input "VINH LOC A" at bounding box center [448, 112] width 107 height 13
click at [644, 156] on input "0" at bounding box center [626, 158] width 79 height 13
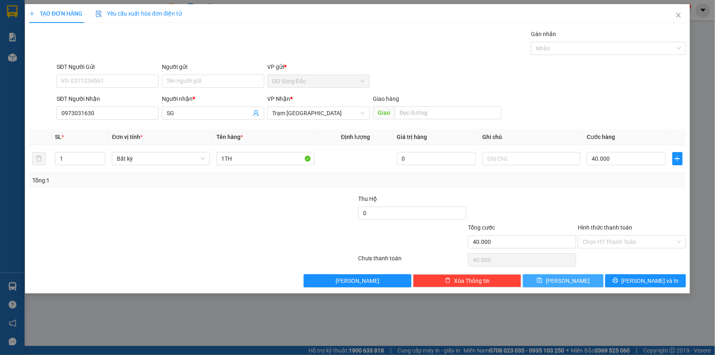
click at [569, 284] on span "[PERSON_NAME]" at bounding box center [568, 280] width 44 height 9
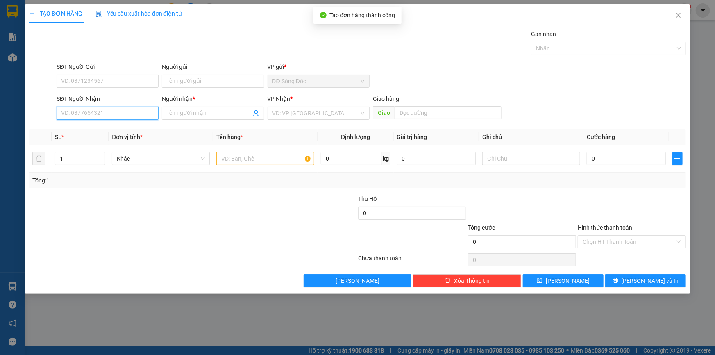
click at [83, 115] on input "SĐT Người Nhận" at bounding box center [108, 113] width 102 height 13
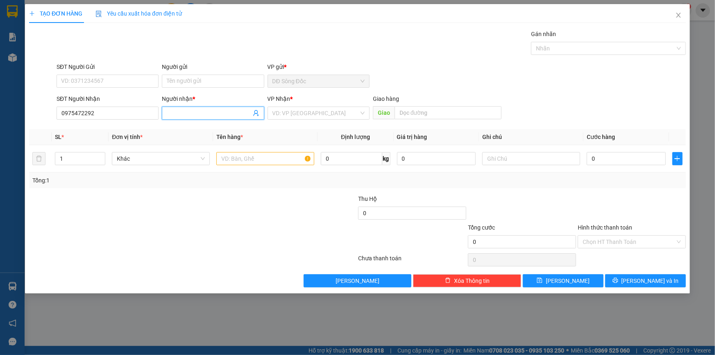
click at [214, 116] on input "Người nhận *" at bounding box center [209, 113] width 84 height 9
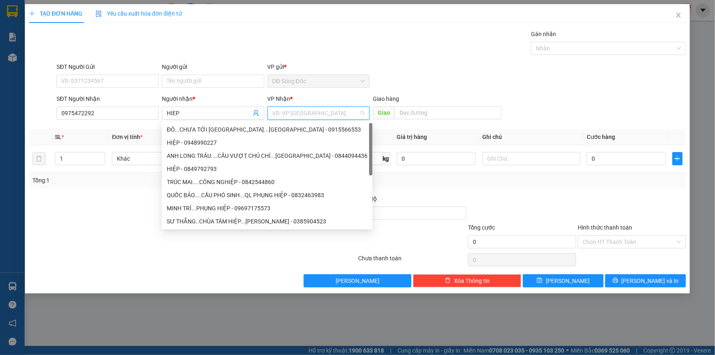
click at [287, 113] on input "search" at bounding box center [315, 113] width 86 height 12
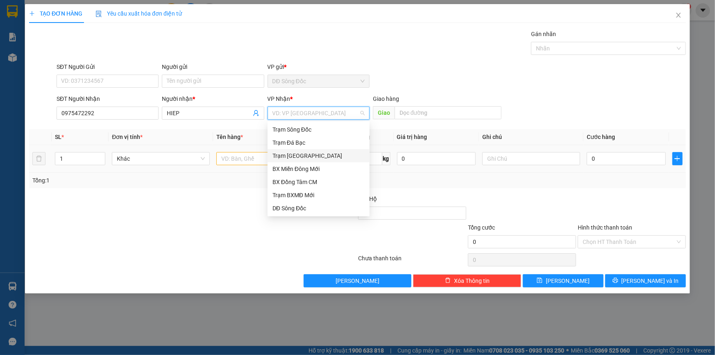
drag, startPoint x: 298, startPoint y: 157, endPoint x: 262, endPoint y: 157, distance: 36.1
click at [297, 157] on div "Trạm [GEOGRAPHIC_DATA]" at bounding box center [318, 155] width 92 height 9
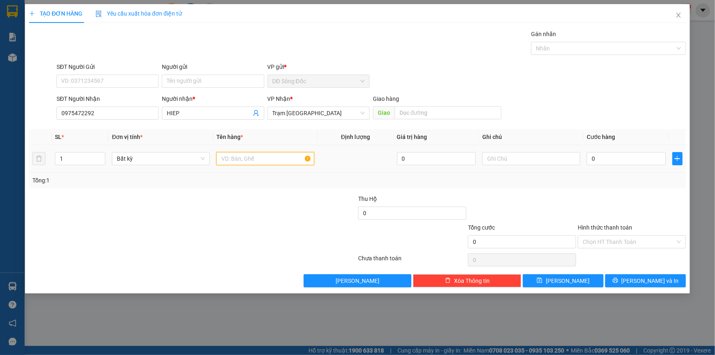
click at [225, 159] on input "text" at bounding box center [265, 158] width 98 height 13
click at [542, 282] on icon "save" at bounding box center [539, 280] width 5 height 5
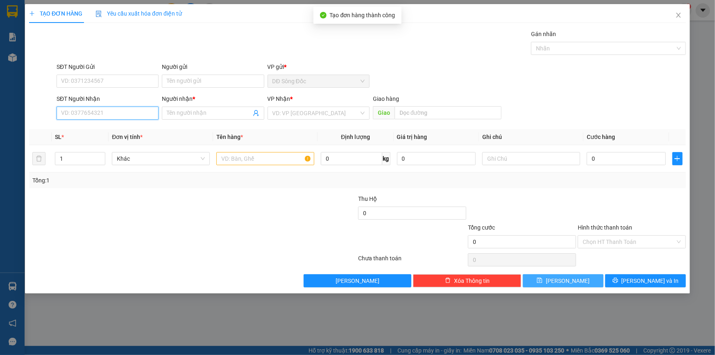
click at [116, 111] on input "SĐT Người Nhận" at bounding box center [108, 113] width 102 height 13
click at [679, 16] on icon "close" at bounding box center [678, 15] width 7 height 7
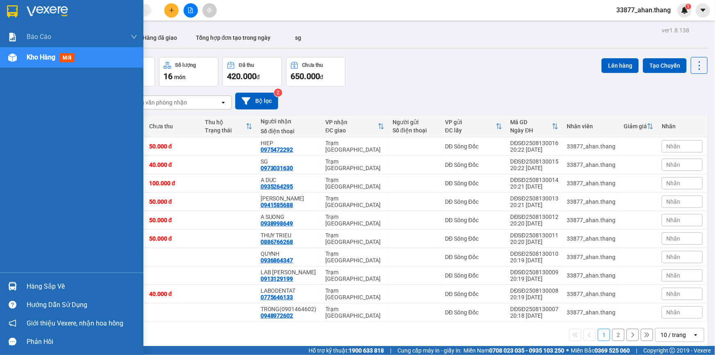
click at [44, 58] on span "Kho hàng" at bounding box center [41, 57] width 29 height 8
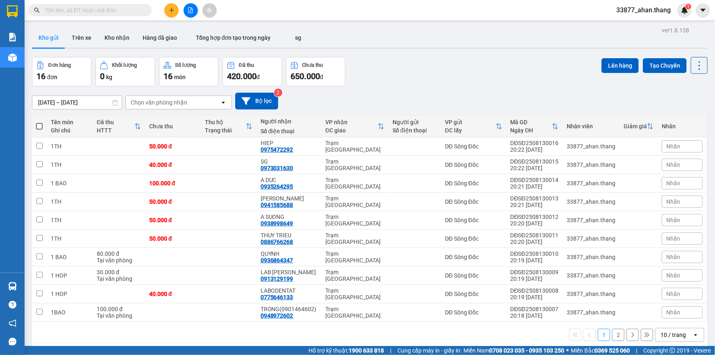
click at [662, 332] on div "10 / trang" at bounding box center [672, 335] width 25 height 8
click at [664, 318] on span "100 / trang" at bounding box center [671, 316] width 30 height 8
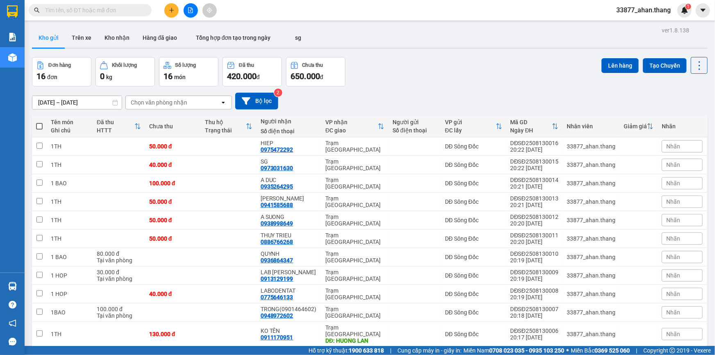
click at [38, 127] on span at bounding box center [39, 126] width 7 height 7
click at [39, 122] on input "checkbox" at bounding box center [39, 122] width 0 height 0
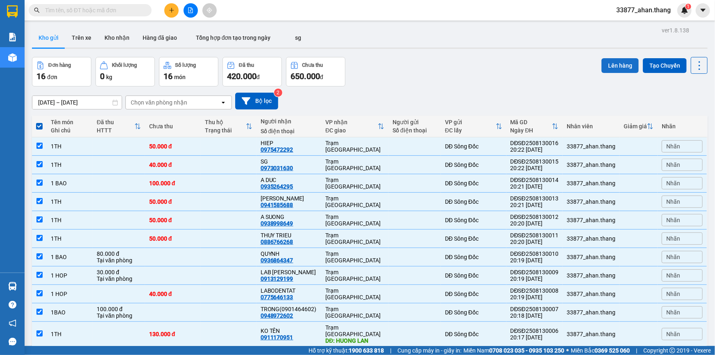
click at [617, 66] on button "Lên hàng" at bounding box center [619, 65] width 37 height 15
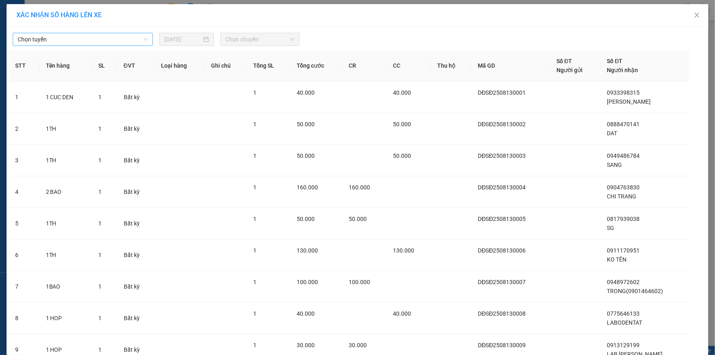
click at [69, 40] on span "Chọn tuyến" at bounding box center [83, 39] width 130 height 12
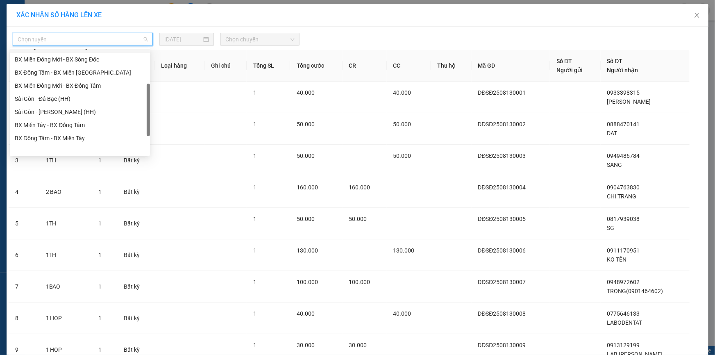
scroll to position [78, 0]
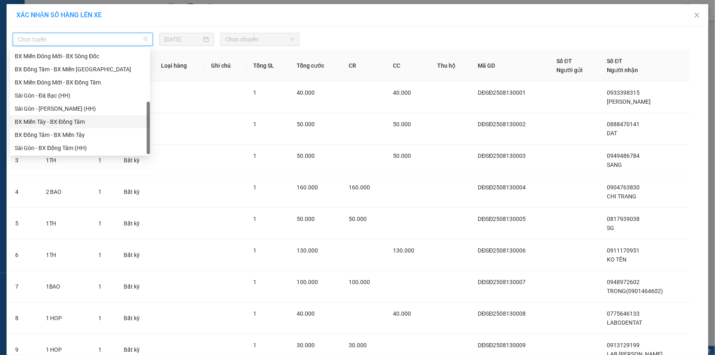
click at [49, 121] on div "BX Miền Tây - BX Đồng Tâm" at bounding box center [80, 121] width 130 height 9
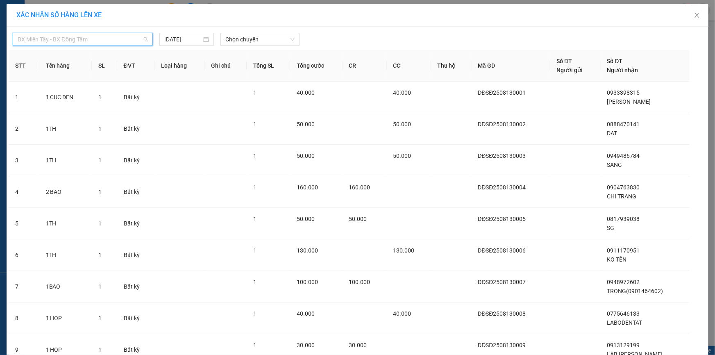
click at [55, 42] on span "BX Miền Tây - BX Đồng Tâm" at bounding box center [83, 39] width 130 height 12
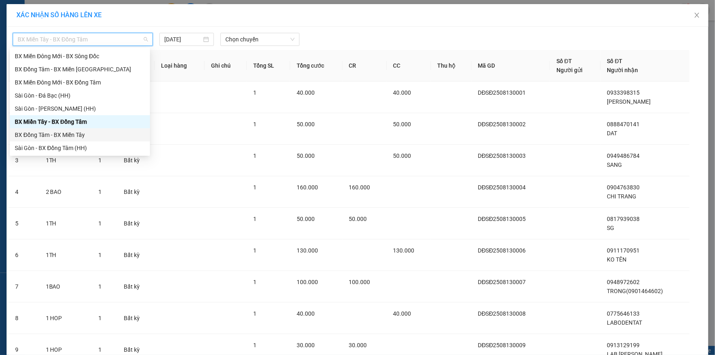
click at [39, 134] on div "BX Đồng Tâm - BX Miền Tây" at bounding box center [80, 134] width 130 height 9
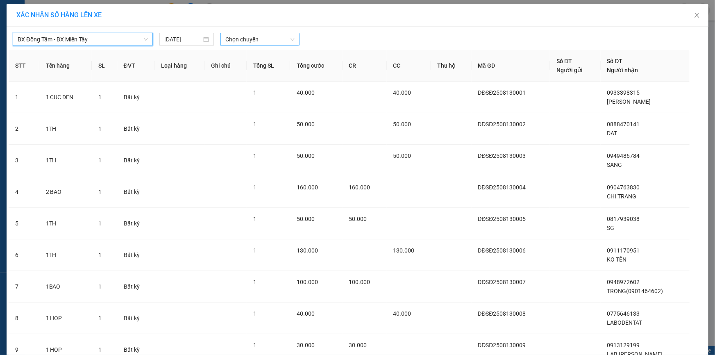
click at [230, 37] on span "Chọn chuyến" at bounding box center [259, 39] width 69 height 12
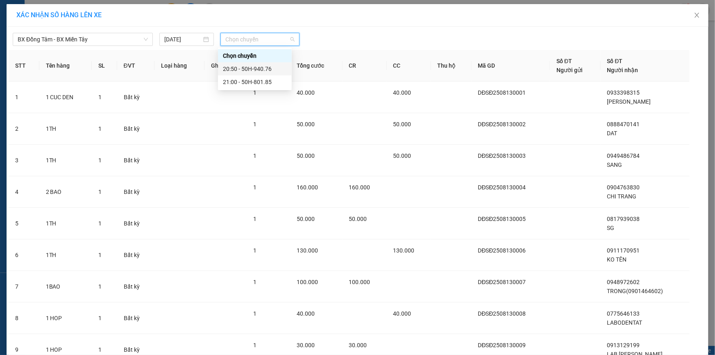
click at [256, 68] on div "20:50 - 50H-940.76" at bounding box center [255, 68] width 64 height 9
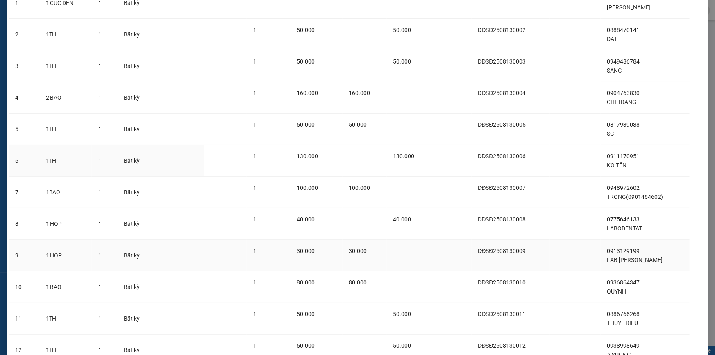
scroll to position [295, 0]
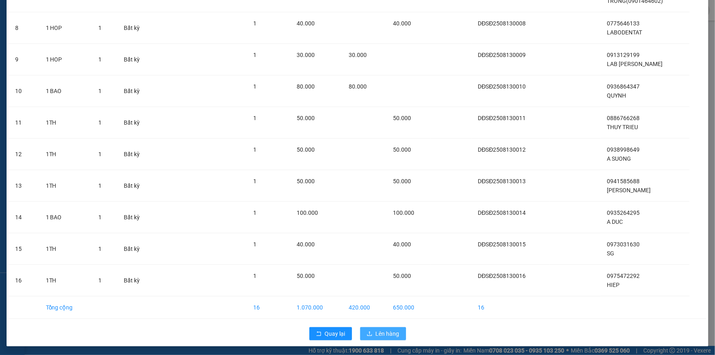
click at [388, 332] on span "Lên hàng" at bounding box center [388, 333] width 24 height 9
